Goal: Transaction & Acquisition: Subscribe to service/newsletter

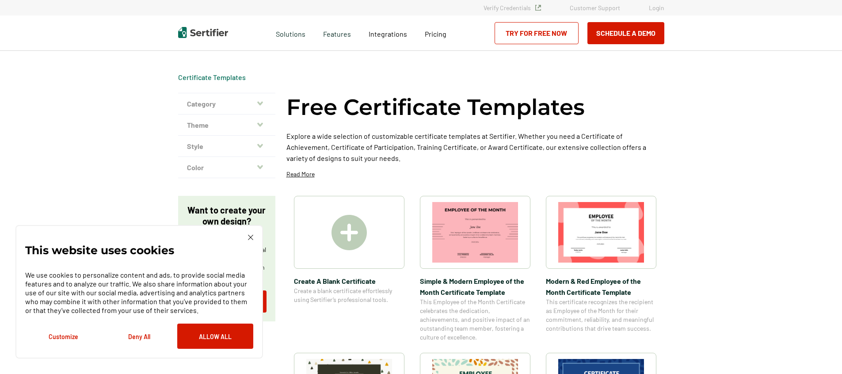
click at [354, 232] on img at bounding box center [349, 232] width 35 height 35
click at [205, 337] on button "Allow All" at bounding box center [215, 336] width 76 height 25
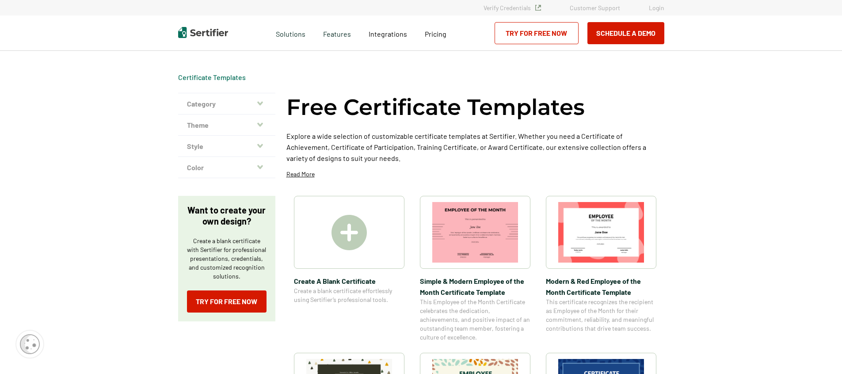
click at [353, 228] on img at bounding box center [349, 232] width 35 height 35
